Goal: Transaction & Acquisition: Purchase product/service

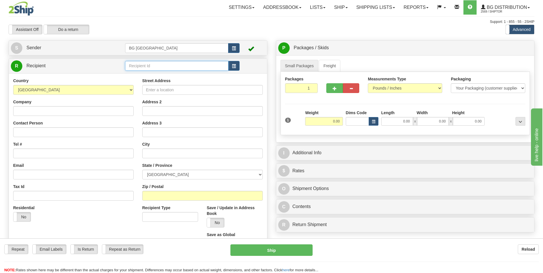
click at [139, 64] on input "text" at bounding box center [176, 66] width 103 height 10
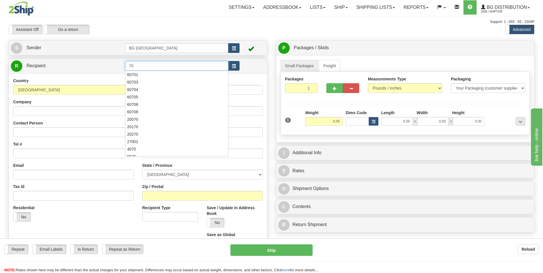
type input "7"
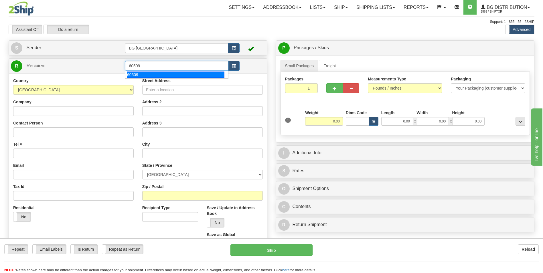
click at [139, 72] on div "60509" at bounding box center [176, 75] width 98 height 6
type input "60509"
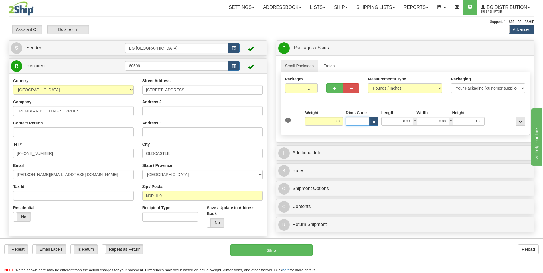
type input "40.00"
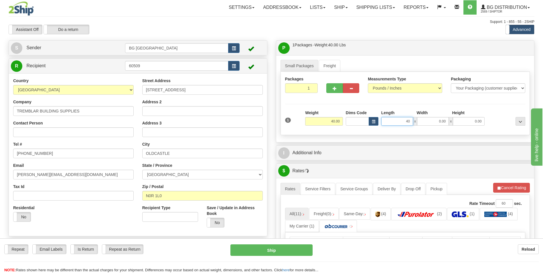
type input "40.00"
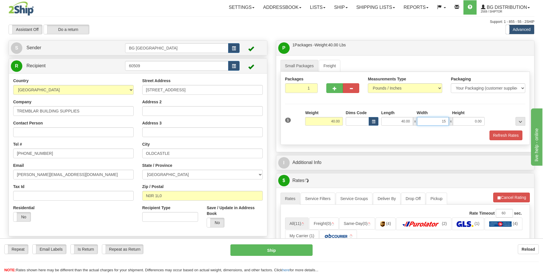
type input "15.00"
type input "10.00"
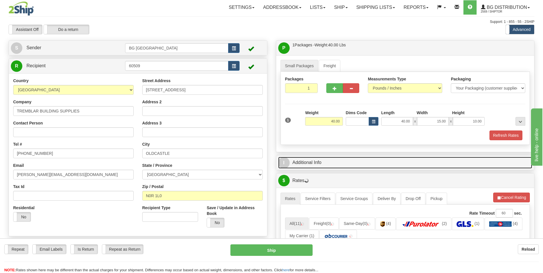
click at [315, 163] on link "I Additional Info" at bounding box center [405, 163] width 254 height 12
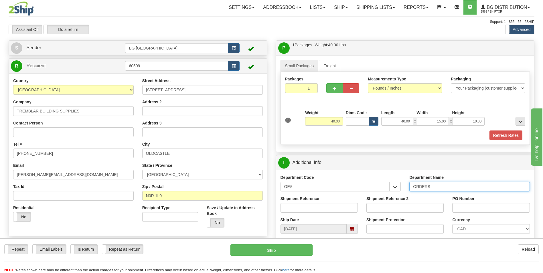
click at [445, 189] on input "ORDERS" at bounding box center [469, 187] width 120 height 10
type input "70180197-02"
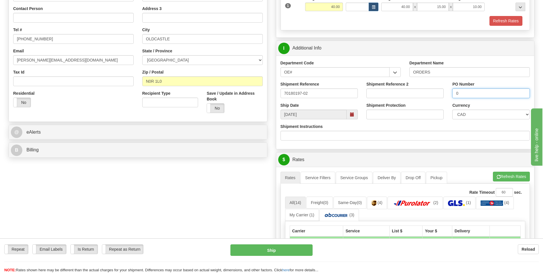
type input "0"
click at [496, 171] on div "A change has been made which could impact your rate estimate. To ensure the est…" at bounding box center [405, 271] width 258 height 209
click at [497, 176] on span "button" at bounding box center [499, 177] width 4 height 4
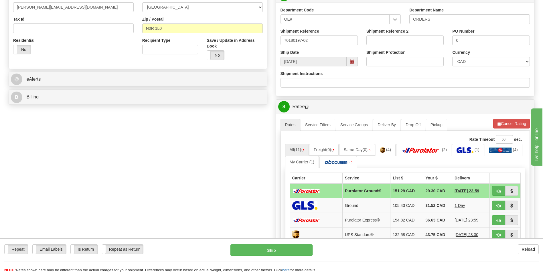
scroll to position [172, 0]
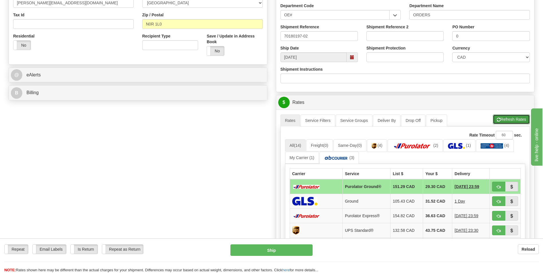
click at [500, 122] on button "Refresh Rates" at bounding box center [511, 119] width 37 height 10
click at [498, 185] on span "button" at bounding box center [499, 187] width 4 height 4
type input "260"
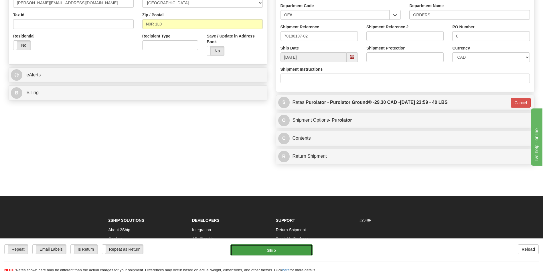
click at [281, 245] on button "Ship" at bounding box center [271, 249] width 82 height 11
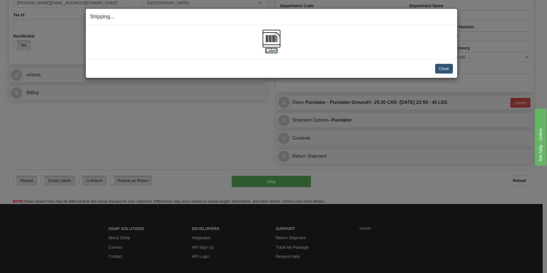
click at [270, 36] on img at bounding box center [271, 38] width 18 height 18
click at [436, 68] on button "Close" at bounding box center [444, 69] width 18 height 10
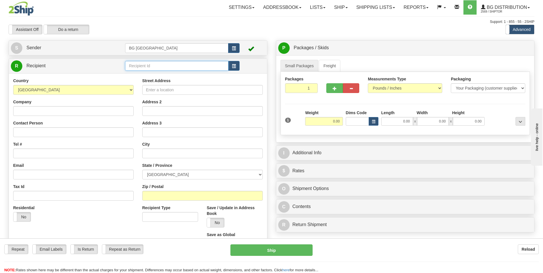
click at [204, 64] on input "text" at bounding box center [176, 66] width 103 height 10
click at [159, 72] on div "60163" at bounding box center [176, 75] width 98 height 6
type input "60163"
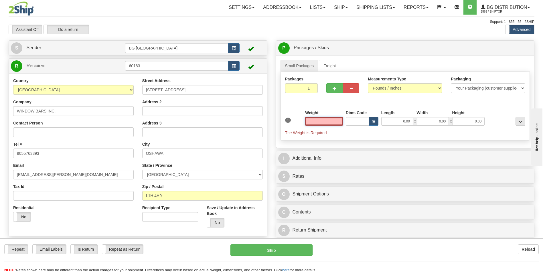
click at [321, 122] on input "text" at bounding box center [324, 121] width 38 height 9
type input "0.00"
click at [332, 118] on input "0.00" at bounding box center [324, 121] width 38 height 9
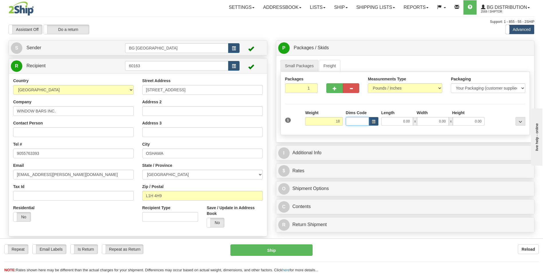
type input "18.00"
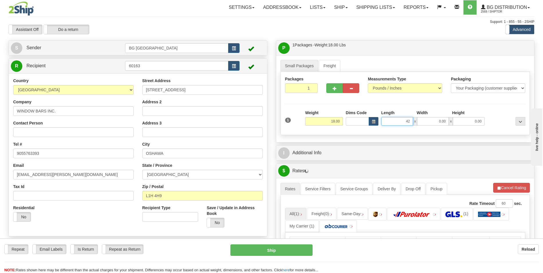
type input "42.00"
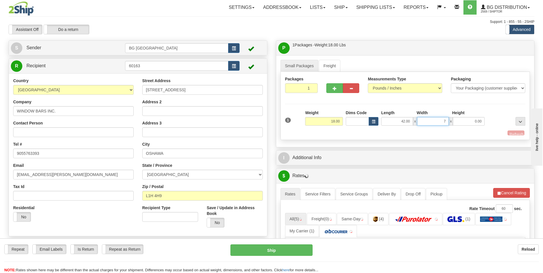
type input "7.00"
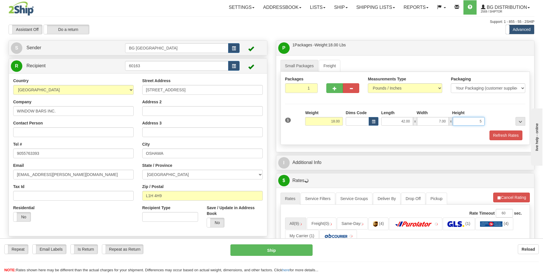
type input "5.00"
click at [333, 89] on span "button" at bounding box center [335, 89] width 4 height 4
type input "2"
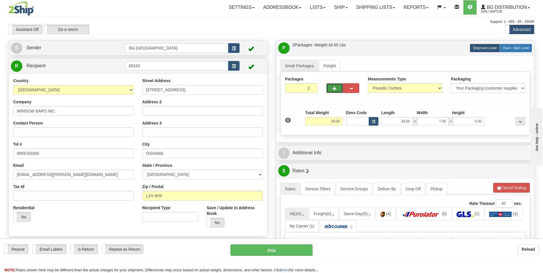
click at [503, 49] on span "Pack / Skid Level" at bounding box center [516, 48] width 26 height 4
radio input "true"
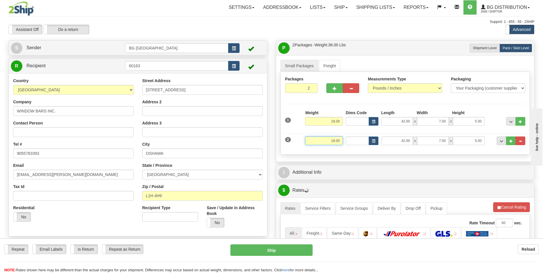
click at [327, 145] on input "18.00" at bounding box center [324, 141] width 38 height 9
type input "28.00"
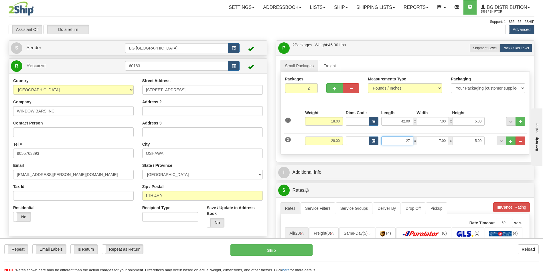
type input "27.00"
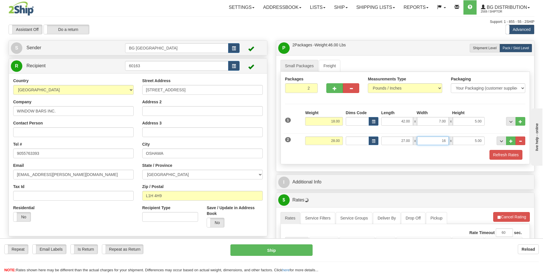
type input "16.00"
type input "5.00"
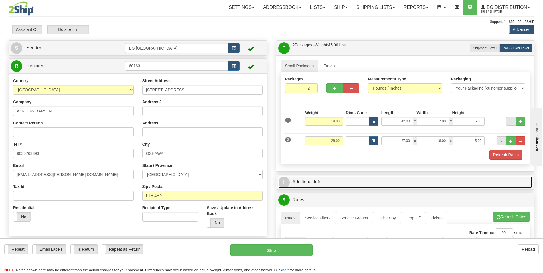
click at [312, 182] on link "I Additional Info" at bounding box center [405, 182] width 254 height 12
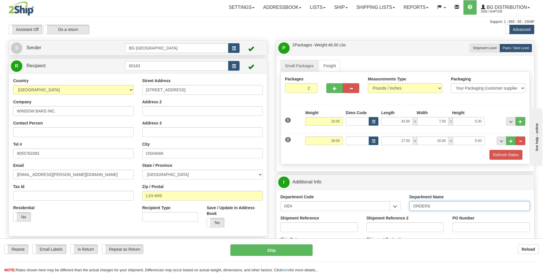
click at [433, 209] on input "ORDERS" at bounding box center [469, 206] width 120 height 10
type input "70182243-00"
type input "0"
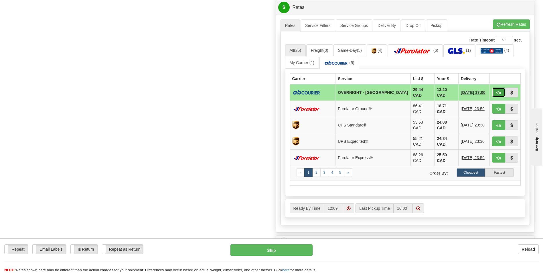
click at [493, 89] on button "button" at bounding box center [498, 93] width 13 height 10
type input "4"
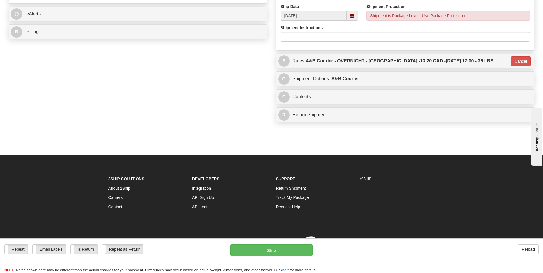
scroll to position [241, 0]
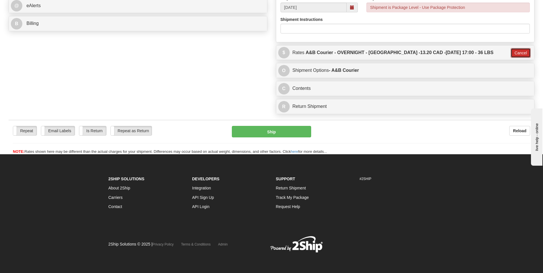
click at [517, 54] on button "Cancel" at bounding box center [521, 53] width 20 height 10
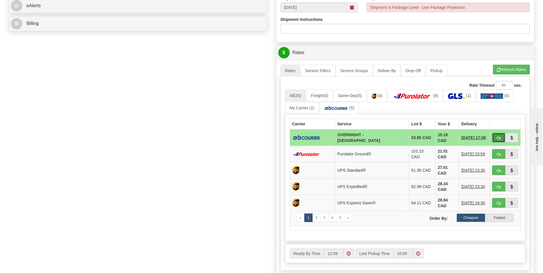
click at [494, 136] on button "button" at bounding box center [498, 138] width 13 height 10
type input "4"
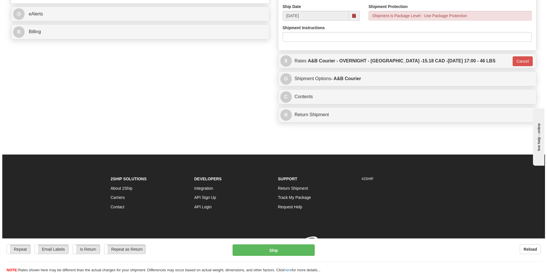
scroll to position [238, 0]
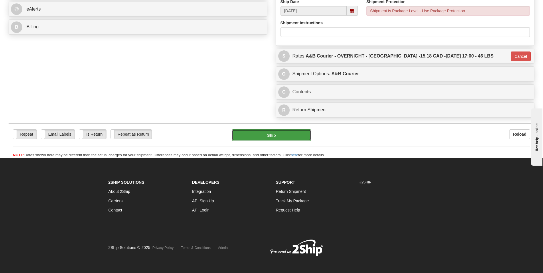
click at [278, 136] on button "Ship" at bounding box center [271, 134] width 79 height 11
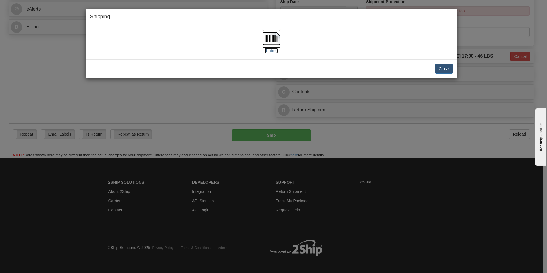
click at [274, 40] on img at bounding box center [271, 38] width 18 height 18
click at [451, 72] on button "Close" at bounding box center [444, 69] width 18 height 10
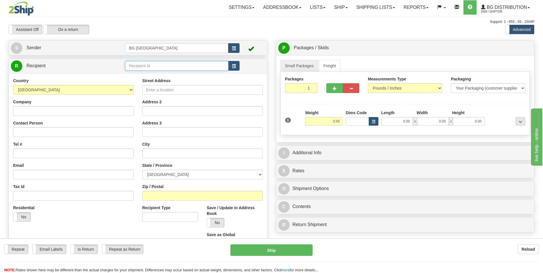
click at [153, 67] on input "text" at bounding box center [176, 66] width 103 height 10
click at [144, 77] on div "60071" at bounding box center [176, 75] width 98 height 6
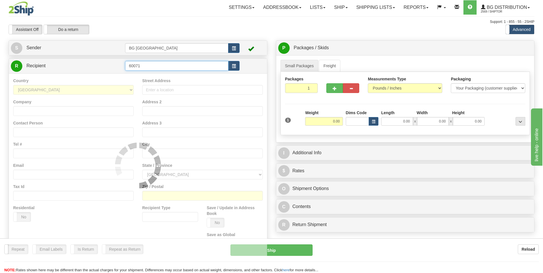
type input "60071"
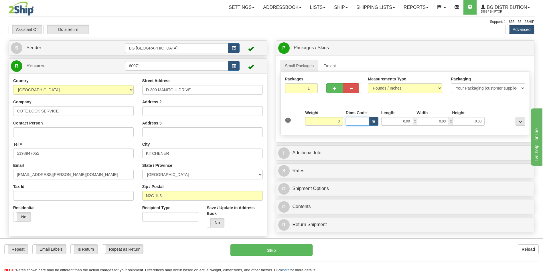
type input "3.00"
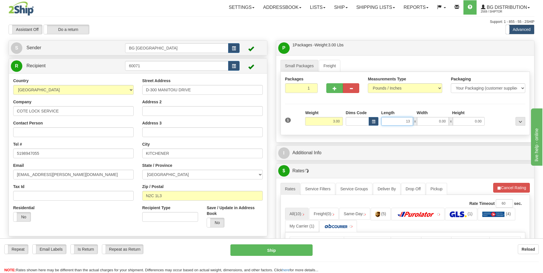
type input "13.00"
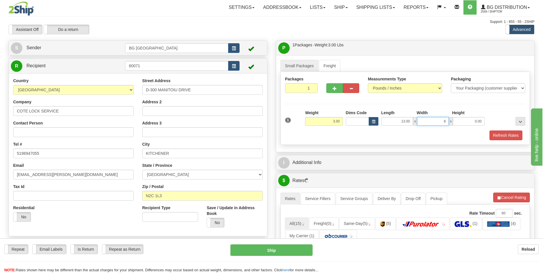
type input "8.00"
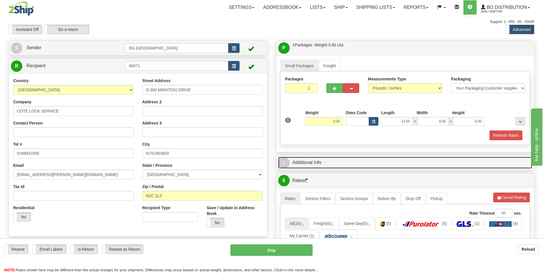
click at [326, 163] on link "I Additional Info" at bounding box center [405, 163] width 254 height 12
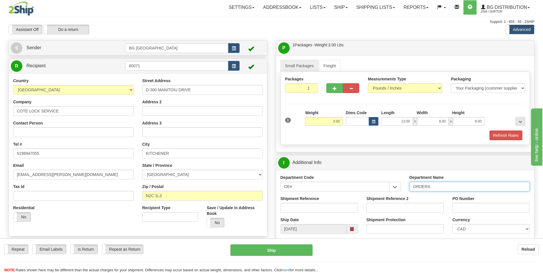
click at [437, 184] on input "ORDERS" at bounding box center [469, 187] width 120 height 10
type input "70180439-00"
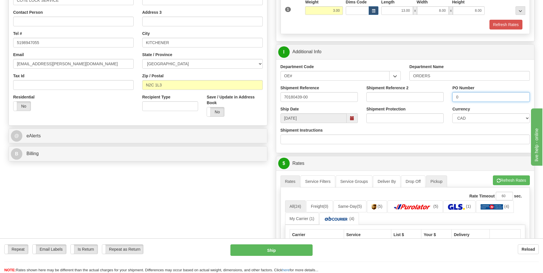
scroll to position [114, 0]
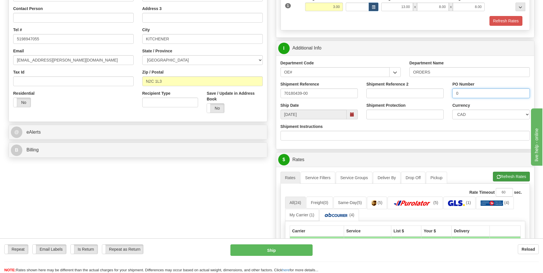
type input "0"
click at [497, 175] on button "Refresh Rates" at bounding box center [511, 177] width 37 height 10
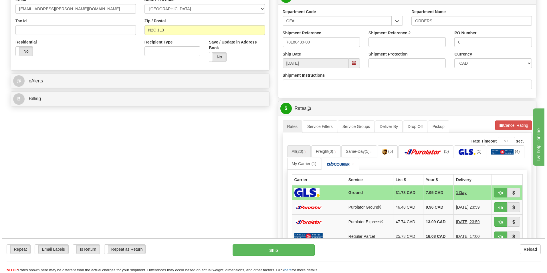
scroll to position [172, 0]
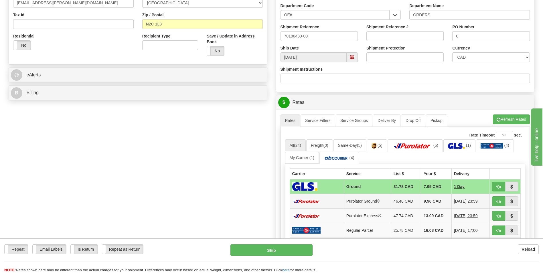
click at [426, 196] on td "9.96 CAD" at bounding box center [436, 201] width 30 height 15
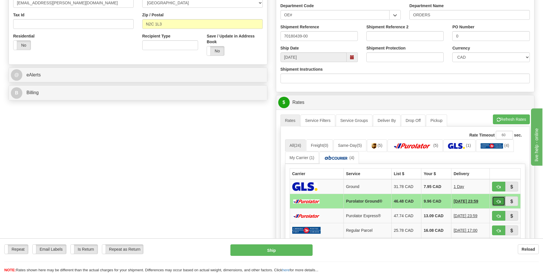
click at [496, 201] on button "button" at bounding box center [498, 201] width 13 height 10
type input "260"
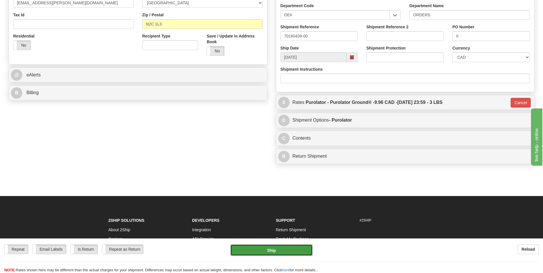
click at [307, 249] on button "Ship" at bounding box center [271, 249] width 82 height 11
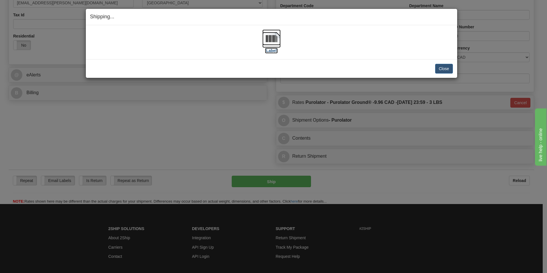
click at [272, 36] on img at bounding box center [271, 38] width 18 height 18
click at [440, 66] on button "Close" at bounding box center [444, 69] width 18 height 10
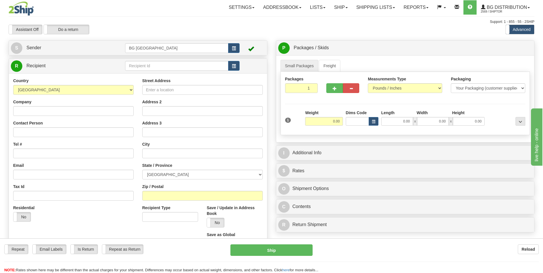
click at [145, 60] on td at bounding box center [182, 66] width 114 height 12
click at [145, 61] on input "text" at bounding box center [176, 66] width 103 height 10
click at [136, 70] on input "60128" at bounding box center [176, 66] width 103 height 10
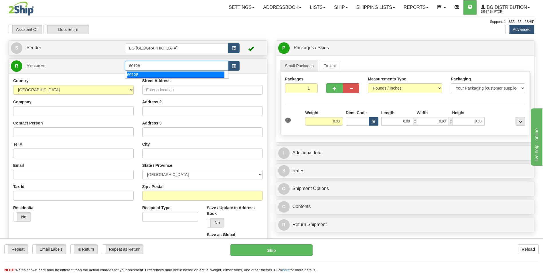
click at [140, 75] on div "60128" at bounding box center [176, 75] width 98 height 6
type input "60128"
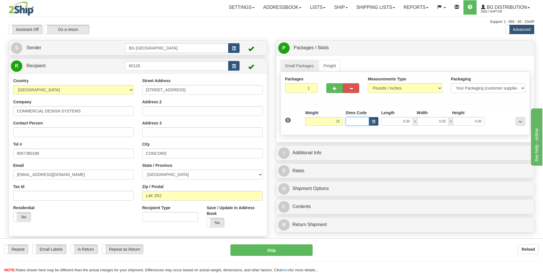
type input "25.00"
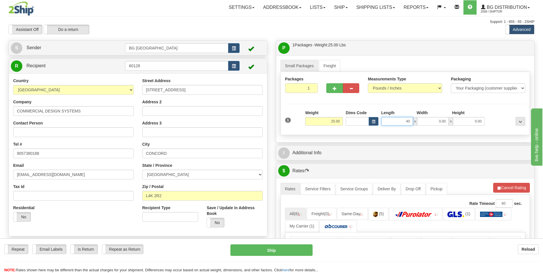
type input "40.00"
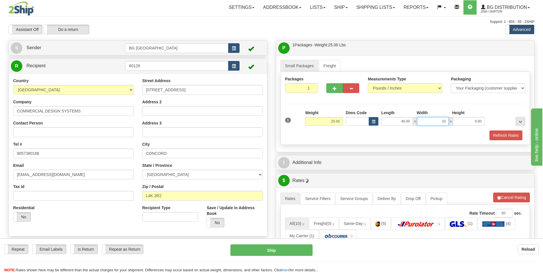
type input "10.00"
type input "5.00"
click at [313, 169] on div "I Additional Info" at bounding box center [405, 162] width 258 height 15
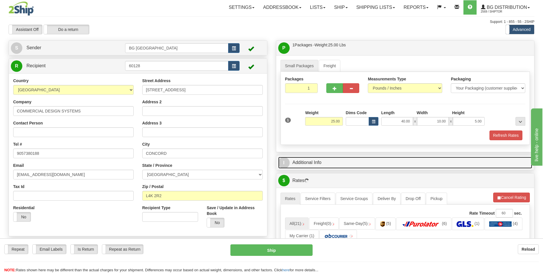
click at [316, 167] on link "I Additional Info" at bounding box center [405, 163] width 254 height 12
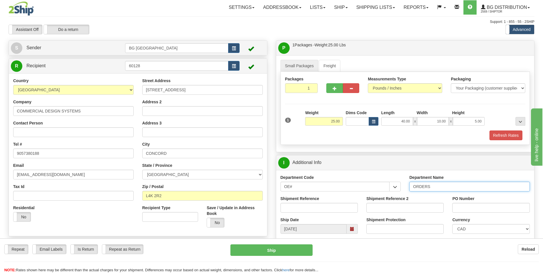
click at [450, 188] on input "ORDERS" at bounding box center [469, 187] width 120 height 10
type input "70182260-00"
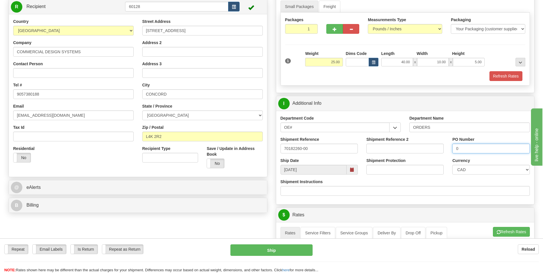
scroll to position [86, 0]
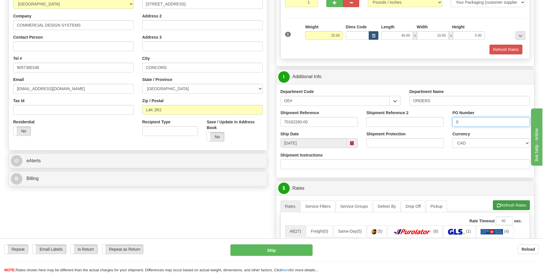
type input "0"
click at [494, 205] on button "Refresh Rates" at bounding box center [511, 205] width 37 height 10
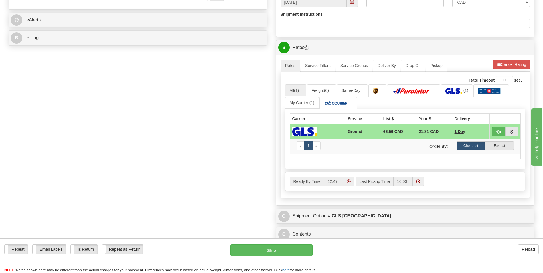
scroll to position [229, 0]
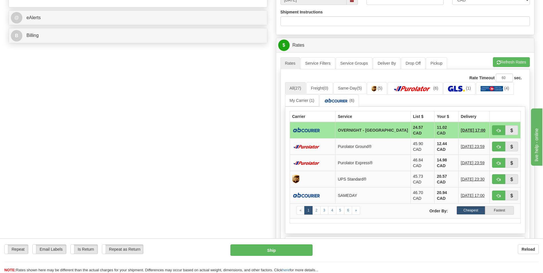
click at [437, 133] on td "11.02 CAD" at bounding box center [446, 130] width 24 height 17
click at [497, 131] on span "button" at bounding box center [499, 131] width 4 height 4
type input "4"
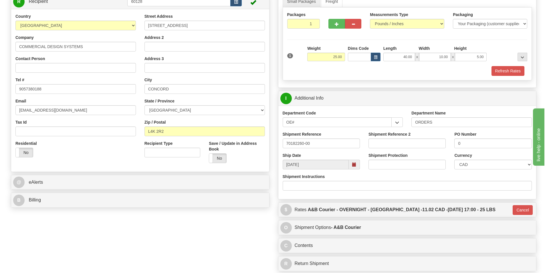
scroll to position [214, 0]
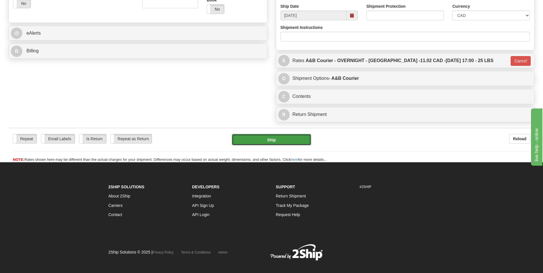
click at [277, 141] on button "Ship" at bounding box center [271, 139] width 79 height 11
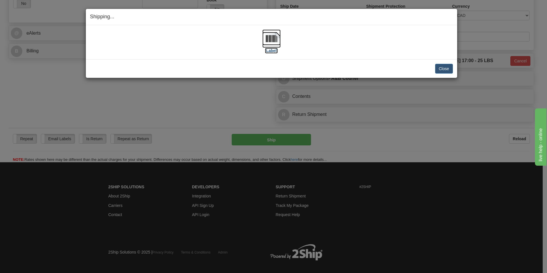
click at [278, 41] on img at bounding box center [271, 38] width 18 height 18
click at [445, 69] on button "Close" at bounding box center [444, 69] width 18 height 10
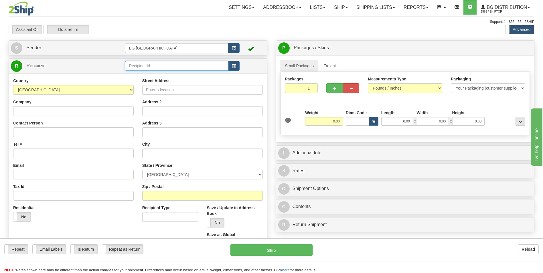
click at [128, 65] on input "text" at bounding box center [176, 66] width 103 height 10
click at [130, 75] on div "60372" at bounding box center [176, 75] width 98 height 6
type input "60372"
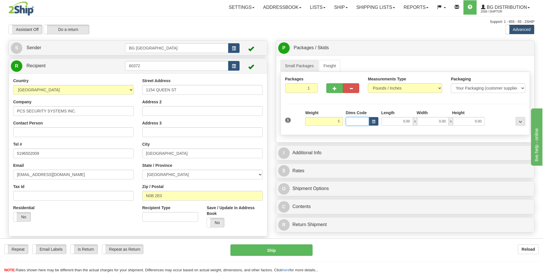
type input "5.00"
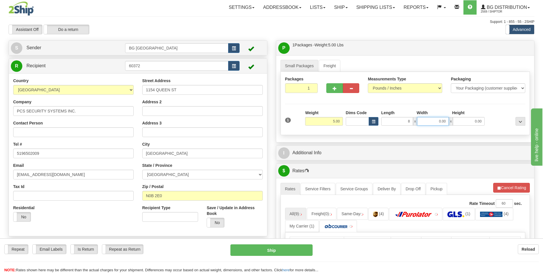
type input "8.00"
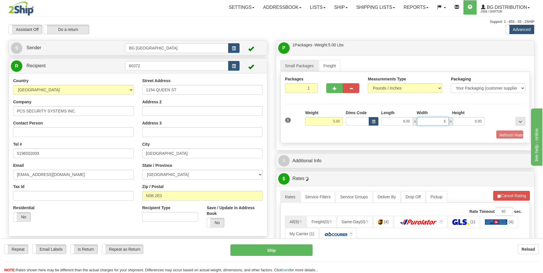
type input "6.00"
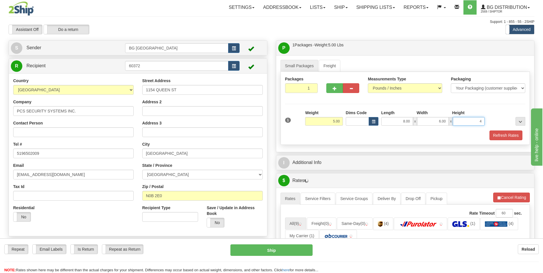
type input "4.00"
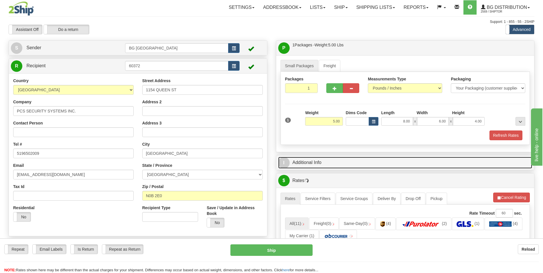
click at [307, 165] on link "I Additional Info" at bounding box center [405, 163] width 254 height 12
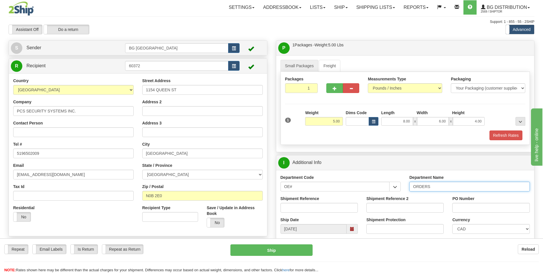
click at [445, 189] on input "ORDERS" at bounding box center [469, 187] width 120 height 10
type input "70178557-00"
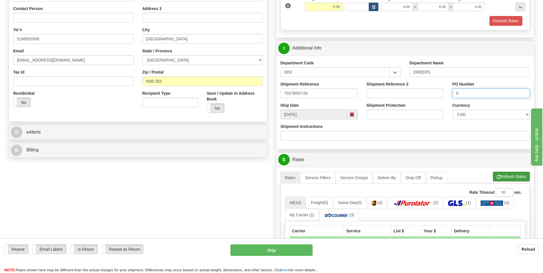
type input "0"
click at [512, 181] on button "Refresh Rates" at bounding box center [511, 177] width 37 height 10
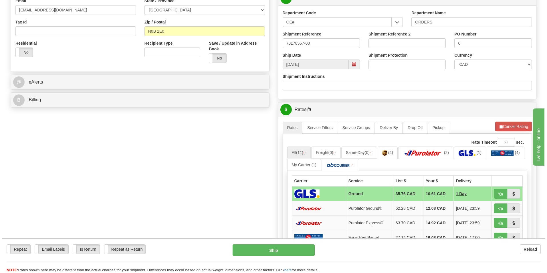
scroll to position [172, 0]
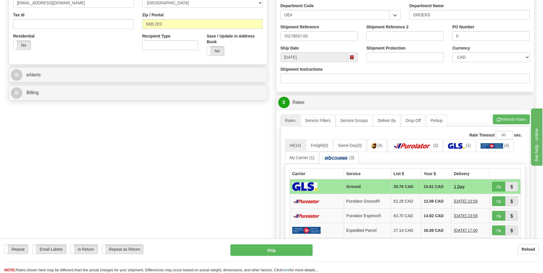
click at [428, 194] on td "12.08 CAD" at bounding box center [436, 201] width 30 height 15
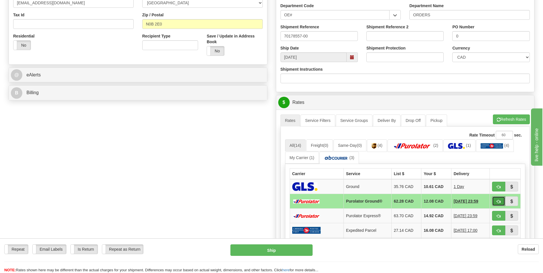
click at [504, 203] on button "button" at bounding box center [498, 201] width 13 height 10
type input "260"
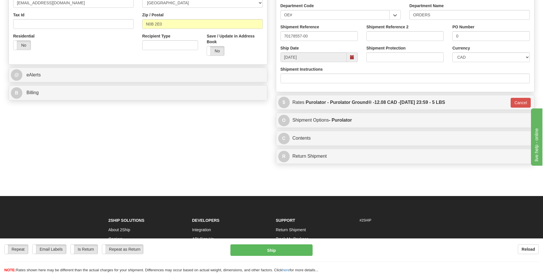
click at [268, 241] on div "Repeat Repeat Email Labels Email Labels Edit Is Return Is Return Repeat as Retu…" at bounding box center [271, 255] width 543 height 35
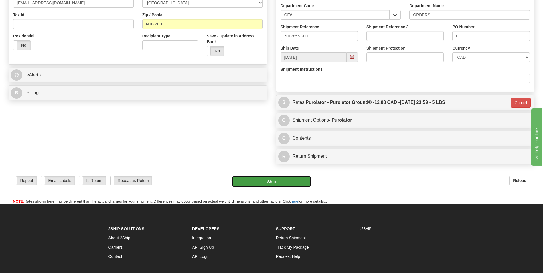
click at [265, 177] on button "Ship" at bounding box center [271, 181] width 79 height 11
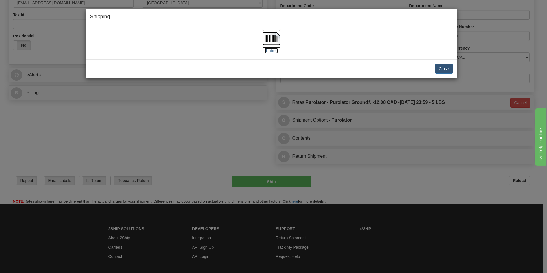
click at [272, 40] on img at bounding box center [271, 38] width 18 height 18
click at [442, 66] on button "Close" at bounding box center [444, 69] width 18 height 10
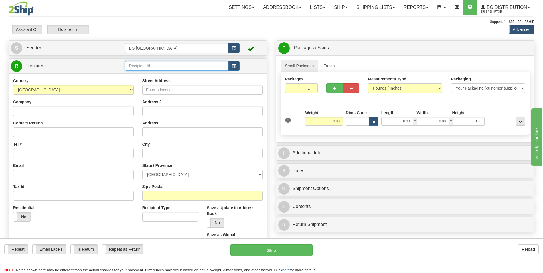
click at [146, 68] on input "text" at bounding box center [176, 66] width 103 height 10
click at [141, 76] on div "60442" at bounding box center [176, 75] width 98 height 6
type input "60442"
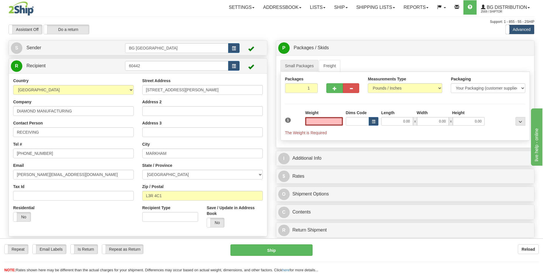
type input "0.00"
click at [327, 122] on input "0.00" at bounding box center [324, 121] width 38 height 9
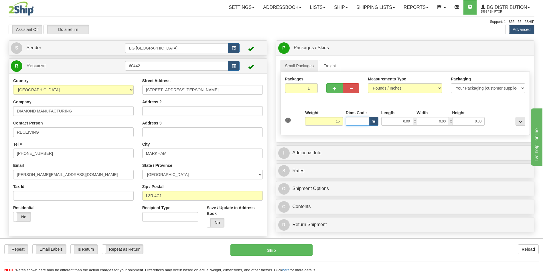
type input "15.00"
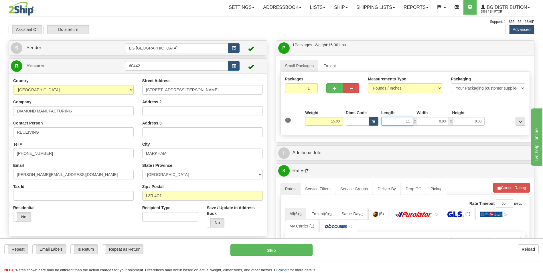
type input "11.00"
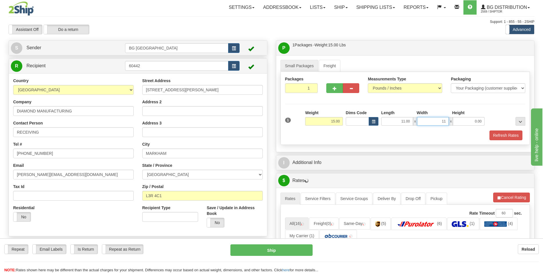
type input "11.00"
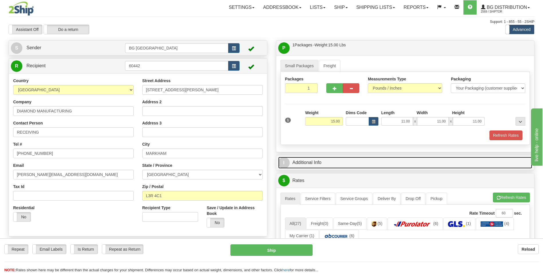
click at [325, 165] on link "I Additional Info" at bounding box center [405, 163] width 254 height 12
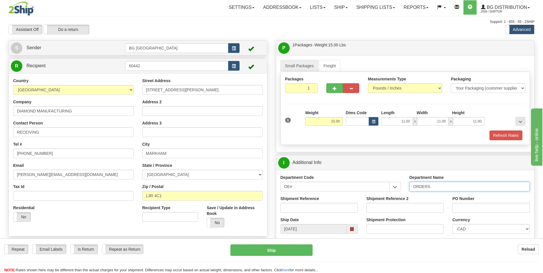
click at [439, 185] on input "ORDERS" at bounding box center [469, 187] width 120 height 10
type input "70182272-00"
click at [454, 212] on input "PO Number" at bounding box center [490, 208] width 77 height 10
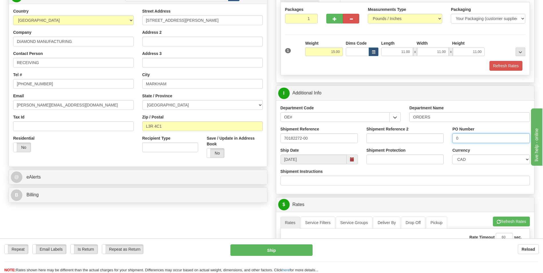
scroll to position [172, 0]
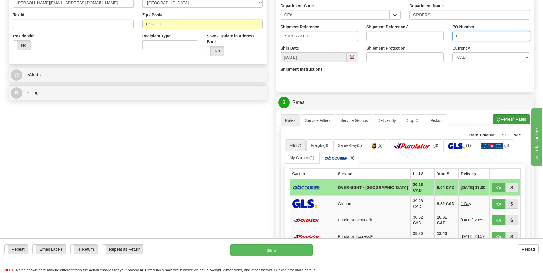
type input "0"
click at [501, 119] on button "Refresh Rates" at bounding box center [511, 119] width 37 height 10
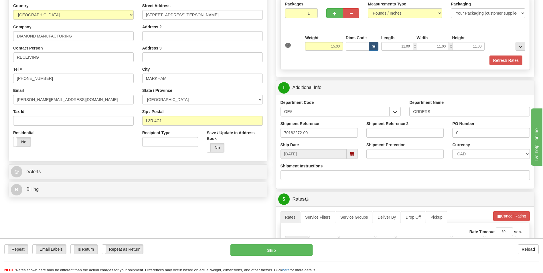
scroll to position [229, 0]
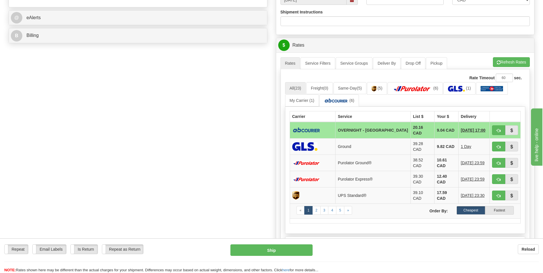
click at [491, 129] on td at bounding box center [505, 130] width 31 height 17
click at [494, 129] on button "button" at bounding box center [498, 130] width 13 height 10
type input "4"
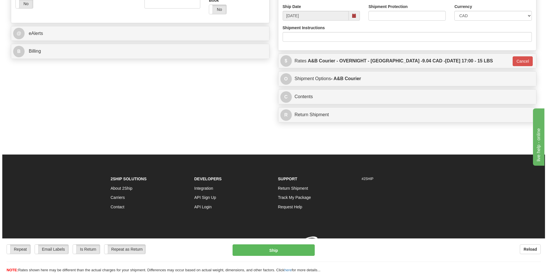
scroll to position [221, 0]
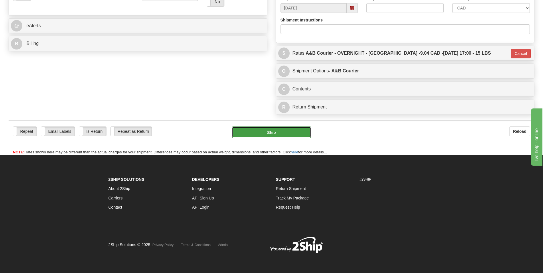
click at [256, 129] on button "Ship" at bounding box center [271, 132] width 79 height 11
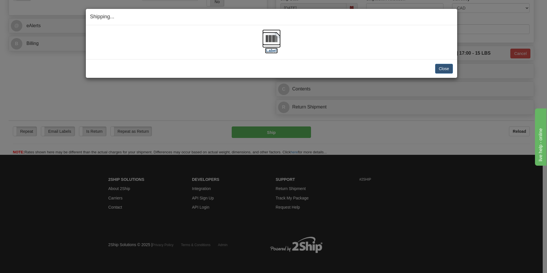
click at [273, 42] on img at bounding box center [271, 38] width 18 height 18
click at [446, 65] on button "Close" at bounding box center [444, 69] width 18 height 10
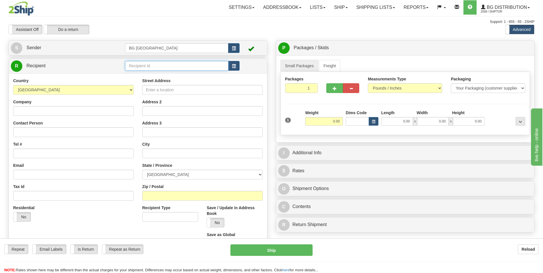
click at [138, 66] on input "text" at bounding box center [176, 66] width 103 height 10
click at [136, 73] on div "60018" at bounding box center [176, 75] width 98 height 6
type input "60018"
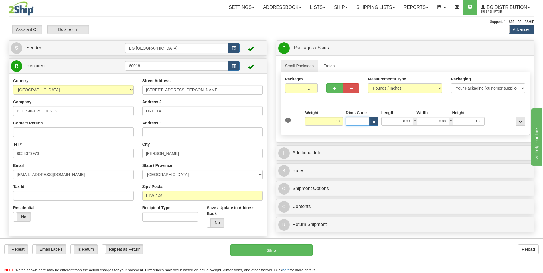
type input "10.00"
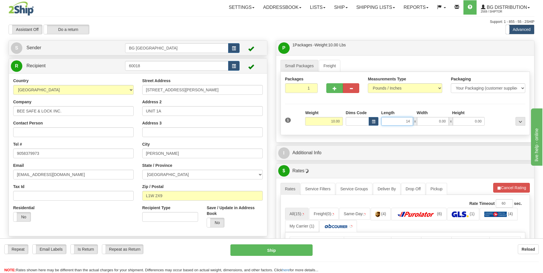
type input "14.00"
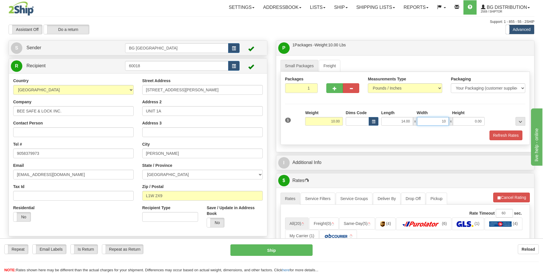
type input "10.00"
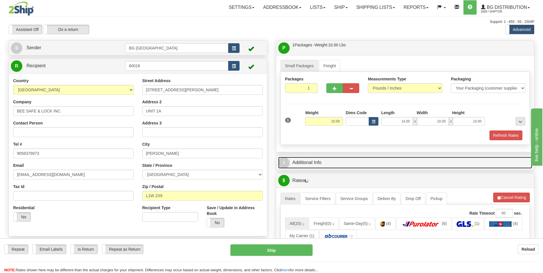
click at [322, 157] on link "I Additional Info" at bounding box center [405, 163] width 254 height 12
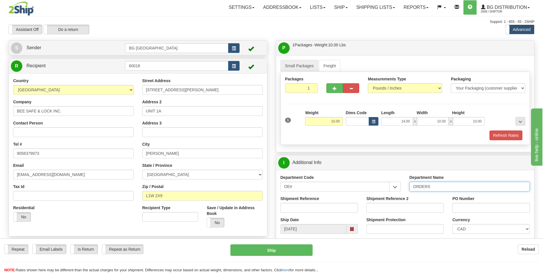
click at [449, 186] on input "ORDERS" at bounding box center [469, 187] width 120 height 10
type input "70182044-01"
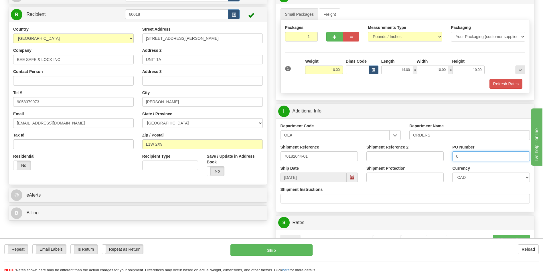
scroll to position [143, 0]
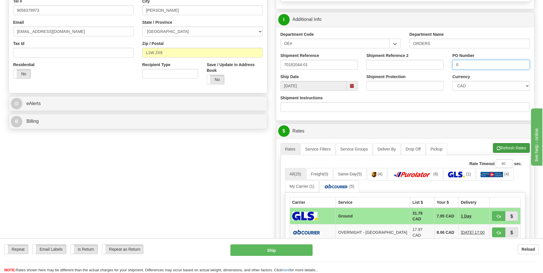
type input "0"
click at [502, 149] on button "Refresh Rates" at bounding box center [511, 148] width 37 height 10
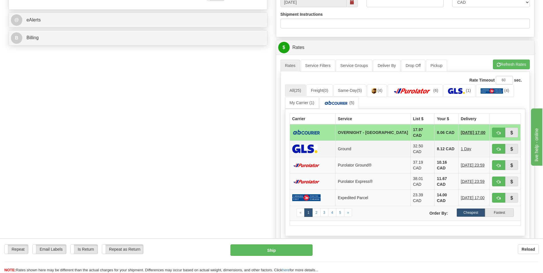
scroll to position [229, 0]
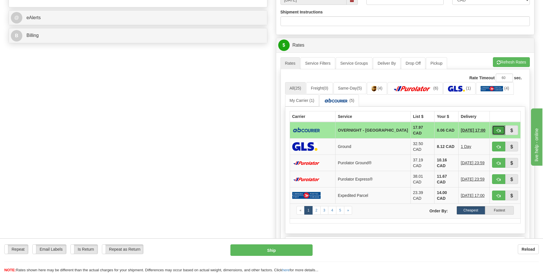
click at [495, 129] on button "button" at bounding box center [498, 130] width 13 height 10
type input "4"
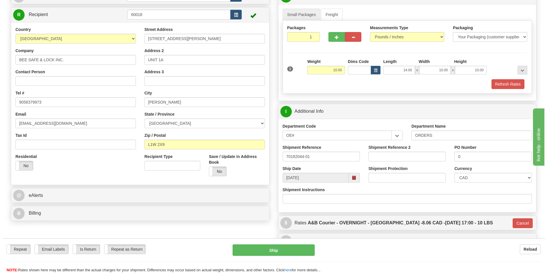
scroll to position [86, 0]
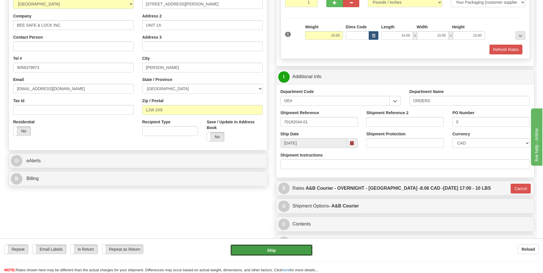
click at [256, 245] on button "Ship" at bounding box center [271, 249] width 82 height 11
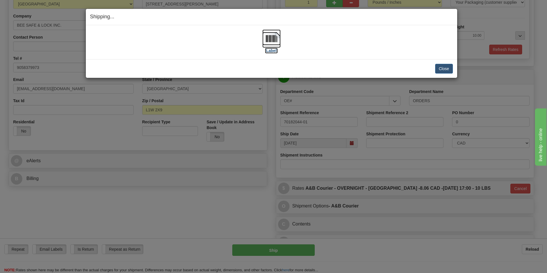
click at [264, 44] on img at bounding box center [271, 38] width 18 height 18
click at [443, 64] on button "Close" at bounding box center [444, 69] width 18 height 10
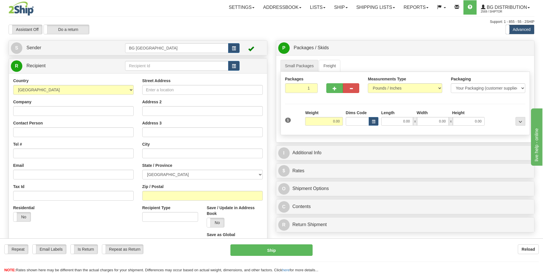
click at [183, 73] on div "R Recipient" at bounding box center [138, 66] width 258 height 15
click at [184, 67] on input "text" at bounding box center [176, 66] width 103 height 10
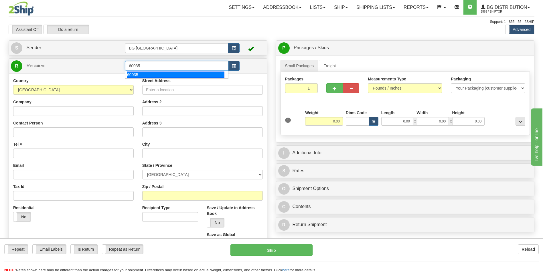
click at [173, 74] on div "60035" at bounding box center [176, 75] width 98 height 6
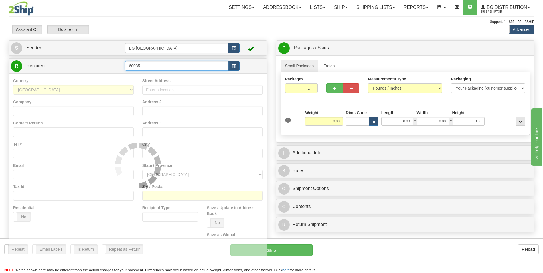
type input "60035"
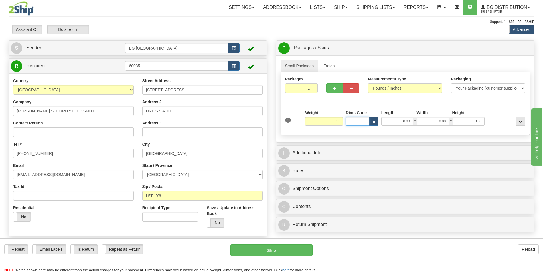
type input "11.00"
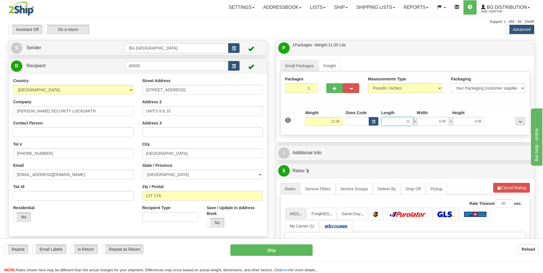
type input "11.00"
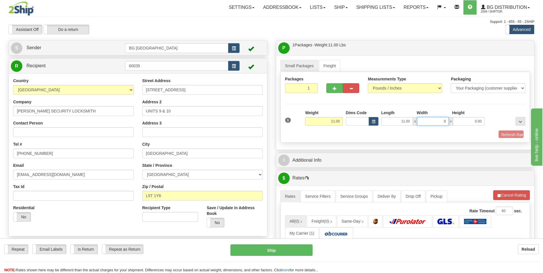
type input "9.00"
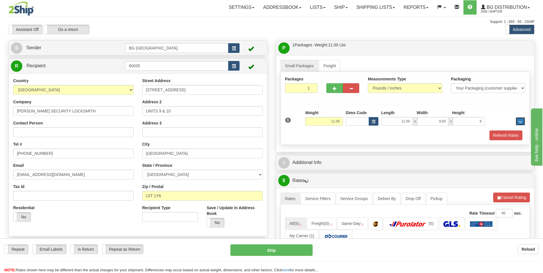
type input "8.00"
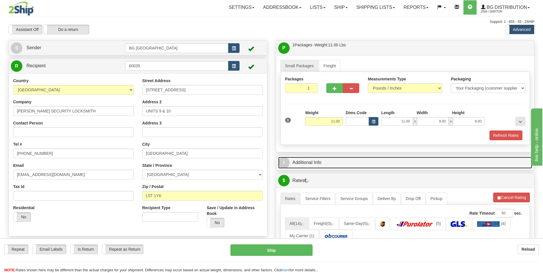
click at [319, 167] on link "I Additional Info" at bounding box center [405, 163] width 254 height 12
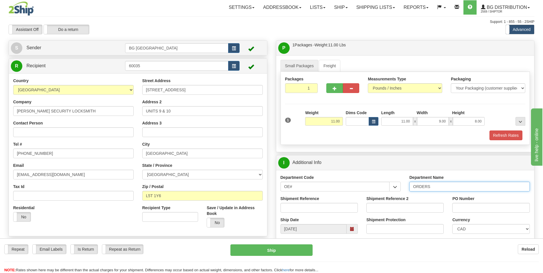
click at [444, 190] on input "ORDERS" at bounding box center [469, 187] width 120 height 10
type input "70180717-00"
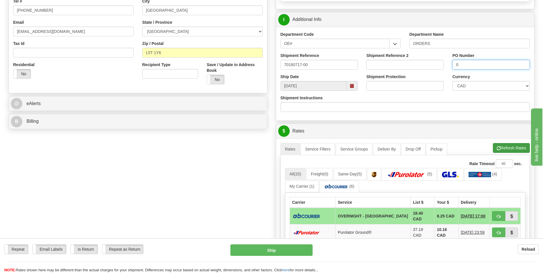
type input "0"
click at [497, 148] on span "button" at bounding box center [499, 149] width 4 height 4
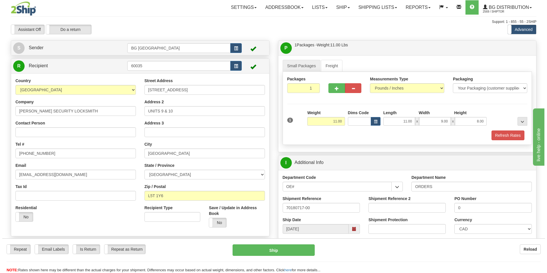
scroll to position [200, 0]
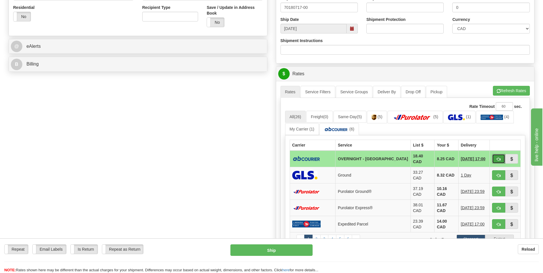
click at [495, 157] on button "button" at bounding box center [498, 159] width 13 height 10
type input "4"
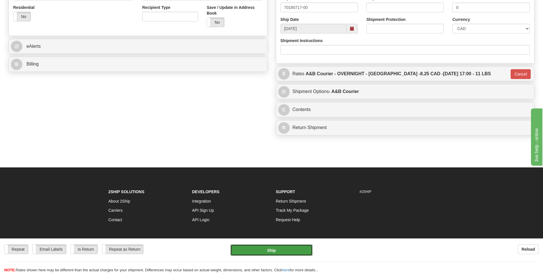
click at [239, 253] on button "Ship" at bounding box center [271, 249] width 82 height 11
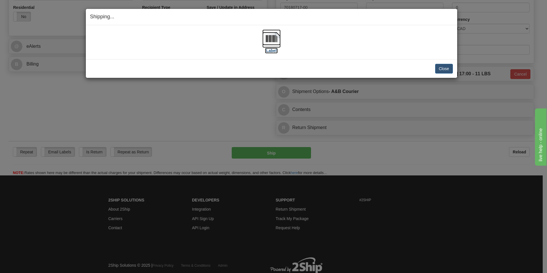
click at [262, 40] on img at bounding box center [271, 38] width 18 height 18
click at [447, 66] on button "Close" at bounding box center [444, 69] width 18 height 10
